Goal: Transaction & Acquisition: Purchase product/service

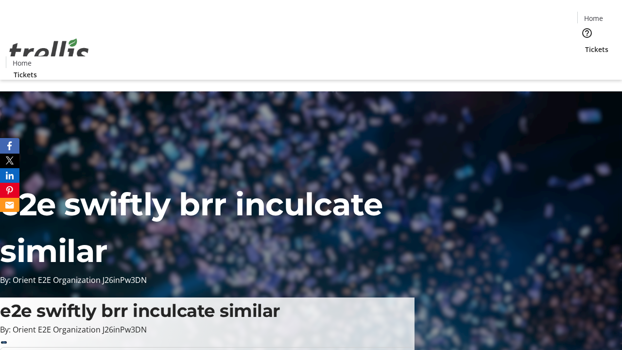
click at [585, 44] on span "Tickets" at bounding box center [596, 49] width 23 height 10
